Goal: Information Seeking & Learning: Learn about a topic

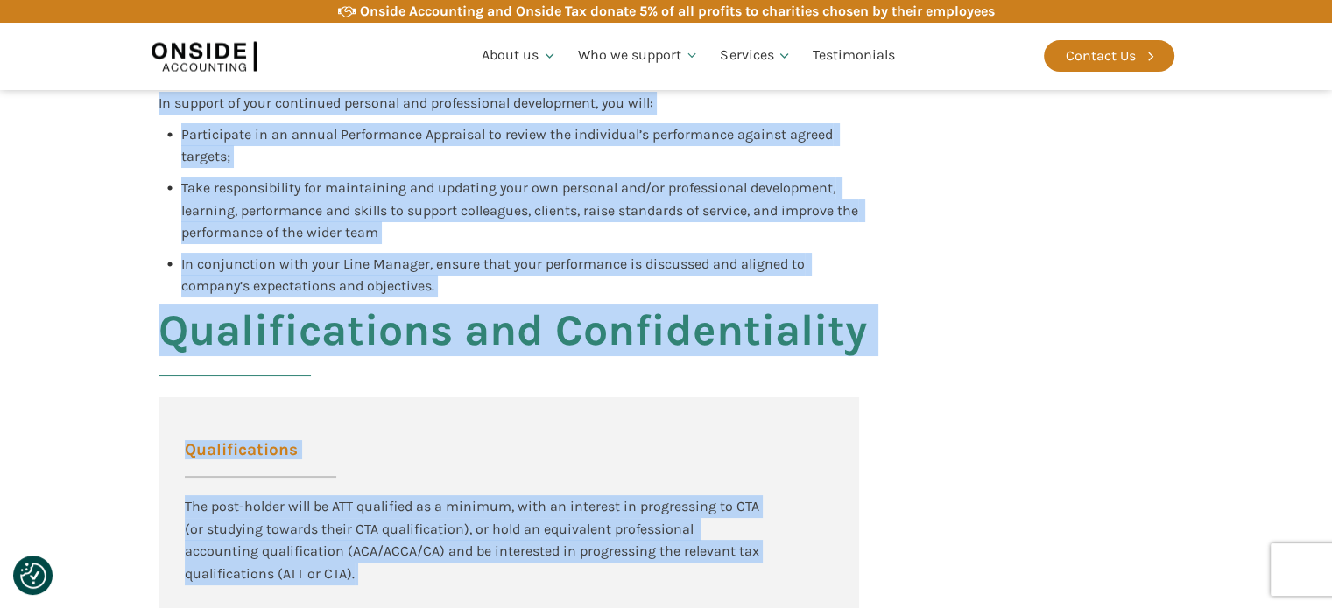
scroll to position [2213, 0]
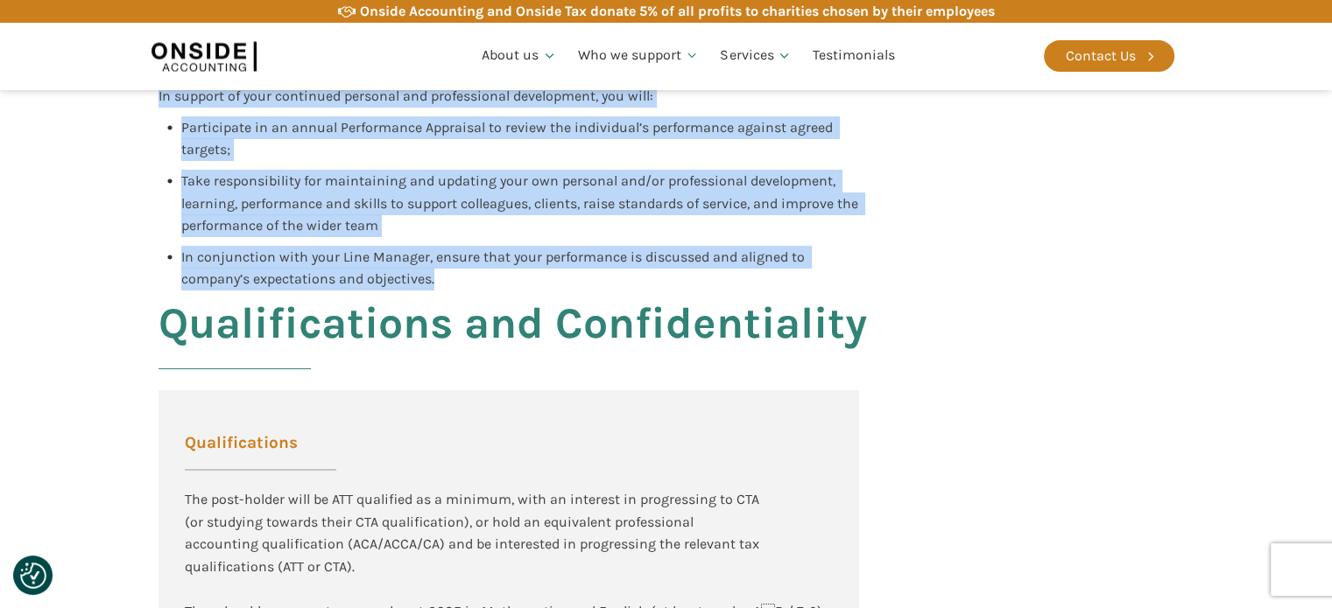
drag, startPoint x: 156, startPoint y: 158, endPoint x: 591, endPoint y: 276, distance: 450.9
click at [591, 276] on div "Overview of the Role Role: R&D Tax Associate Reporting to: Managing Director - …" at bounding box center [666, 64] width 1332 height 3849
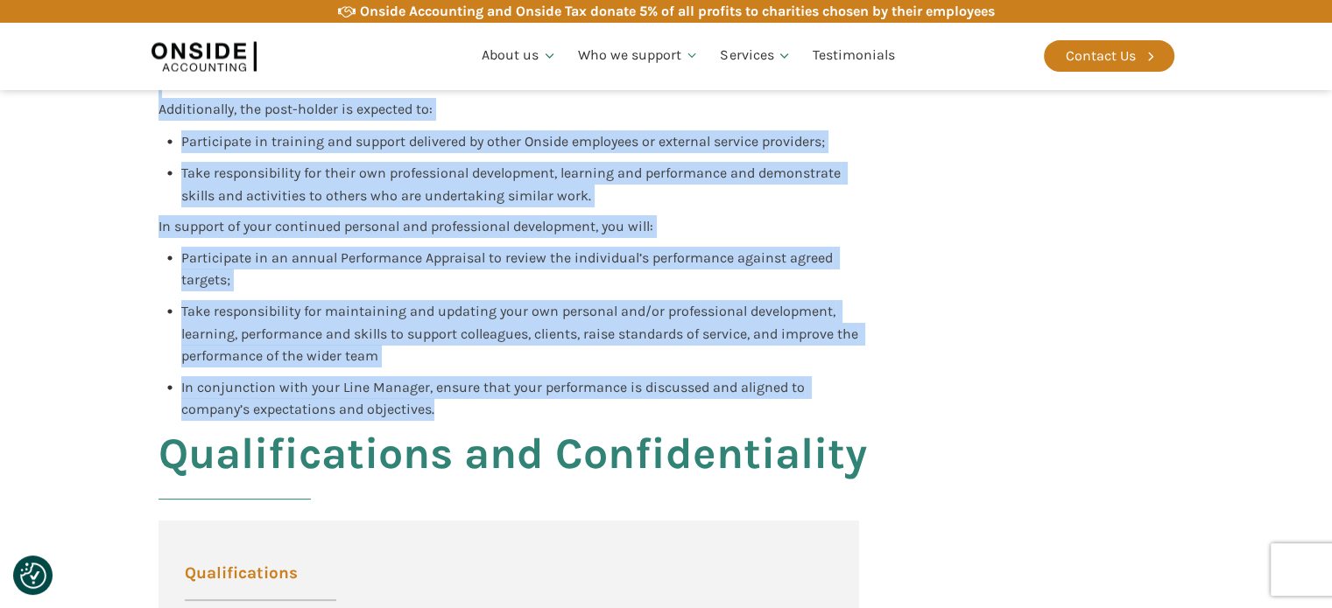
scroll to position [2087, 0]
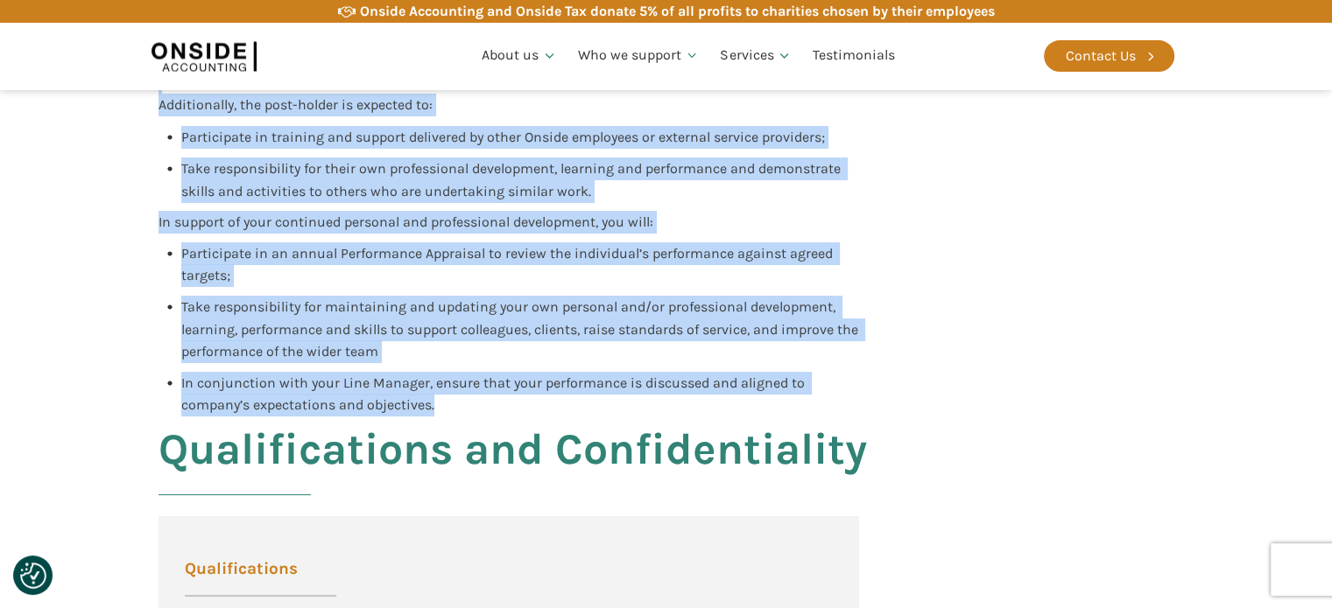
copy div "Lore: I&D Sit Ametconse Adipiscin el: Seddoeiu Temporin - Utlabo Etd Magnaa: £6…"
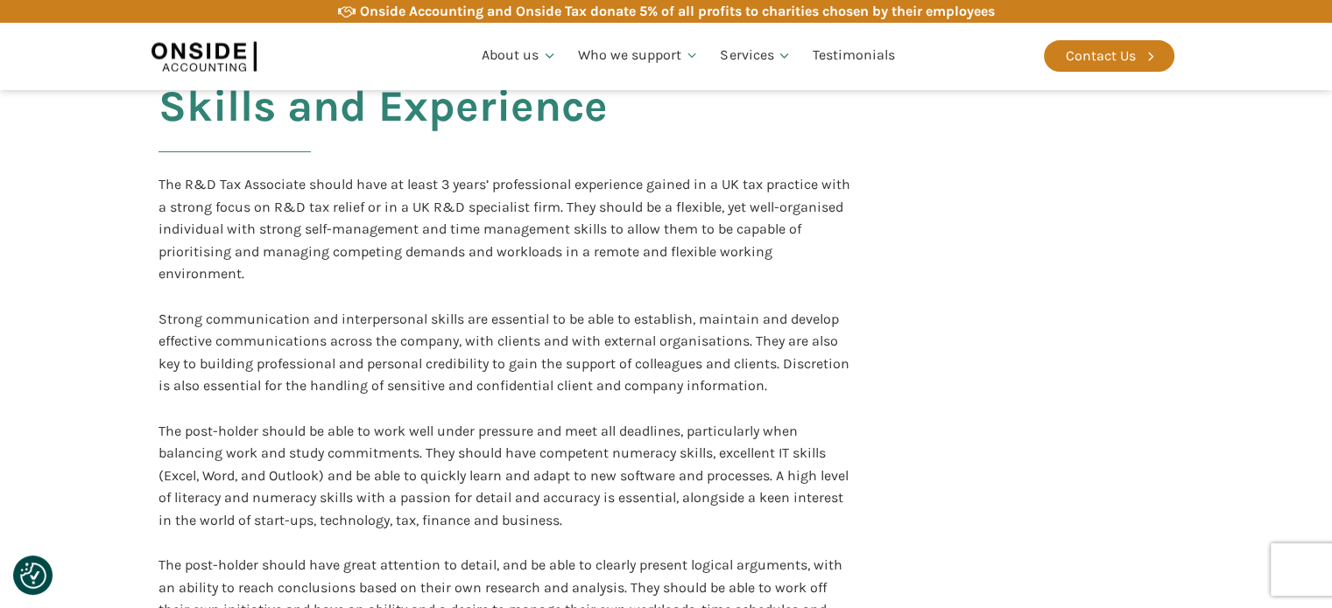
scroll to position [3092, 0]
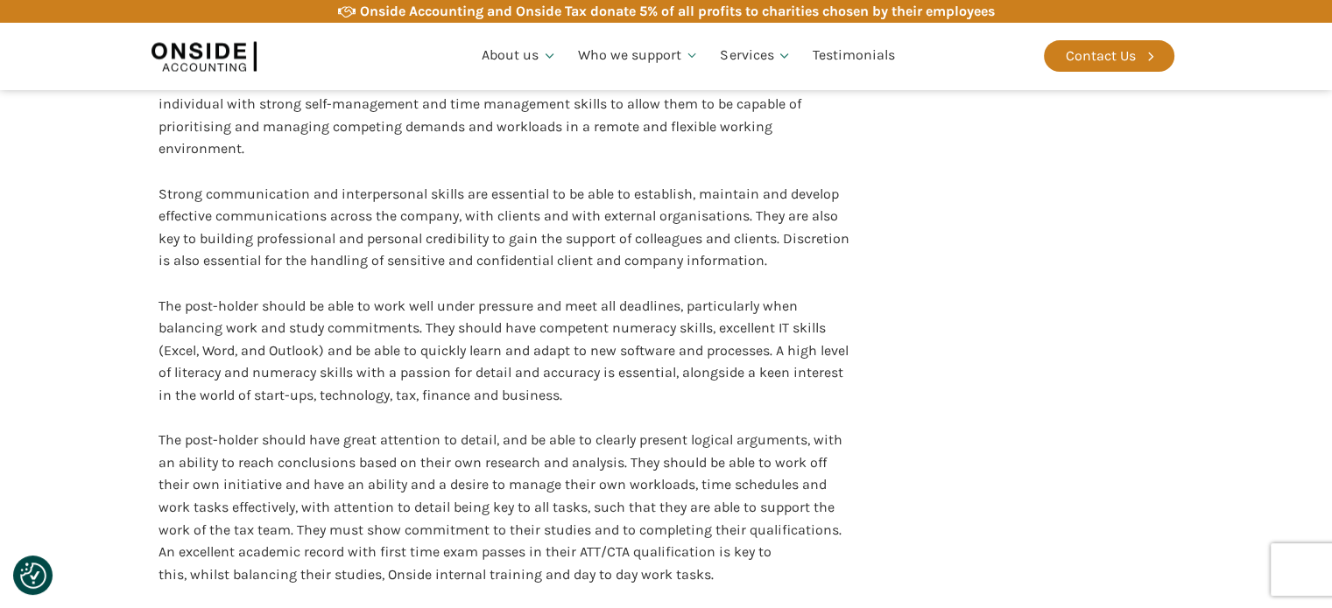
scroll to position [3320, 0]
